Goal: Obtain resource: Obtain resource

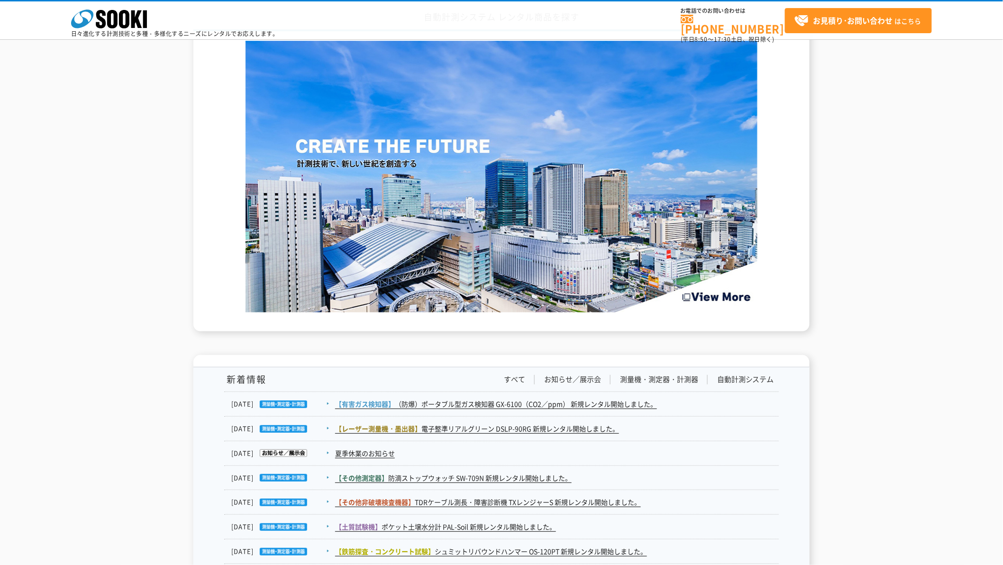
scroll to position [1580, 0]
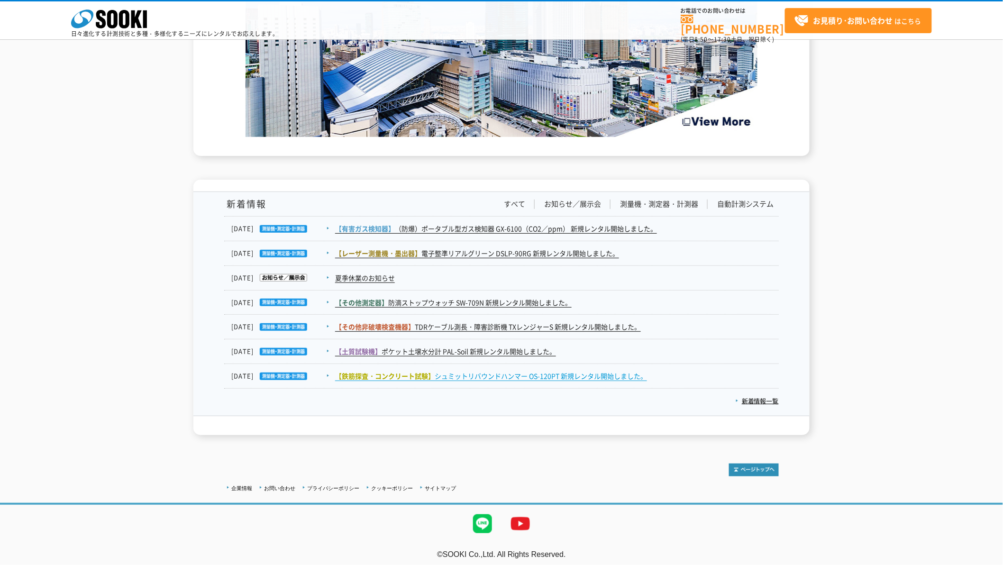
click at [489, 378] on link "【鉄筋探査・コンクリート試験】 シュミットリバウンドハンマー OS-120PT 新規レンタル開始しました。" at bounding box center [491, 376] width 312 height 10
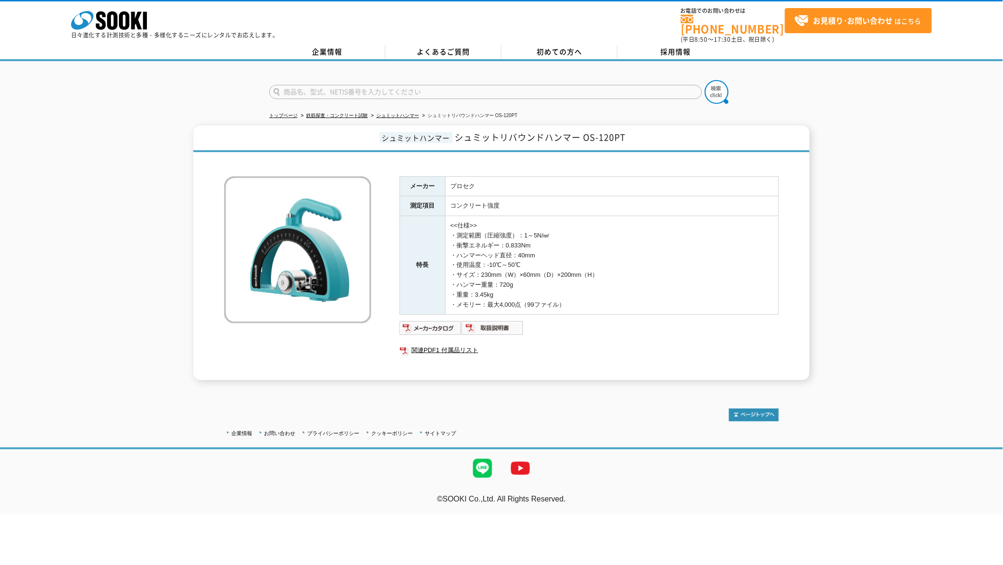
click at [554, 254] on td "<<仕様>> ・測定範囲（圧縮強度）：1～5N/㎟ ・衝撃エネルギー：0.833Nm ・ハンマーヘッド直径：40mm ・使用温度：-10℃～50℃ ・サイズ：…" at bounding box center [612, 265] width 333 height 99
click at [416, 323] on img at bounding box center [431, 328] width 62 height 15
